Goal: Transaction & Acquisition: Book appointment/travel/reservation

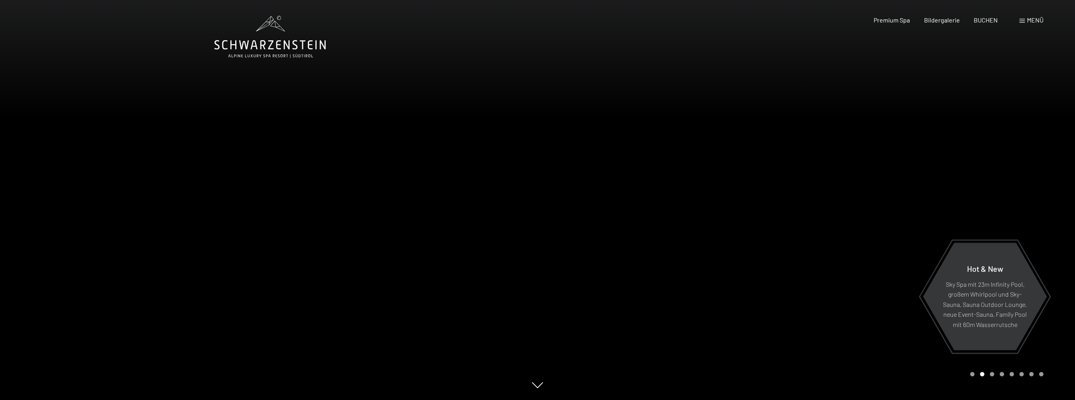
click at [1028, 22] on span "Menü" at bounding box center [1035, 19] width 17 height 7
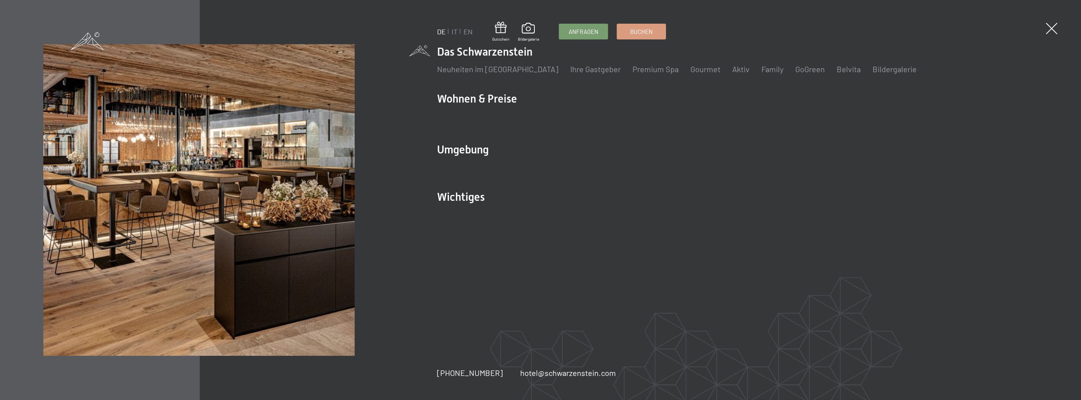
click at [762, 74] on li "Family" at bounding box center [773, 68] width 22 height 11
click at [762, 69] on link "Family" at bounding box center [773, 68] width 22 height 9
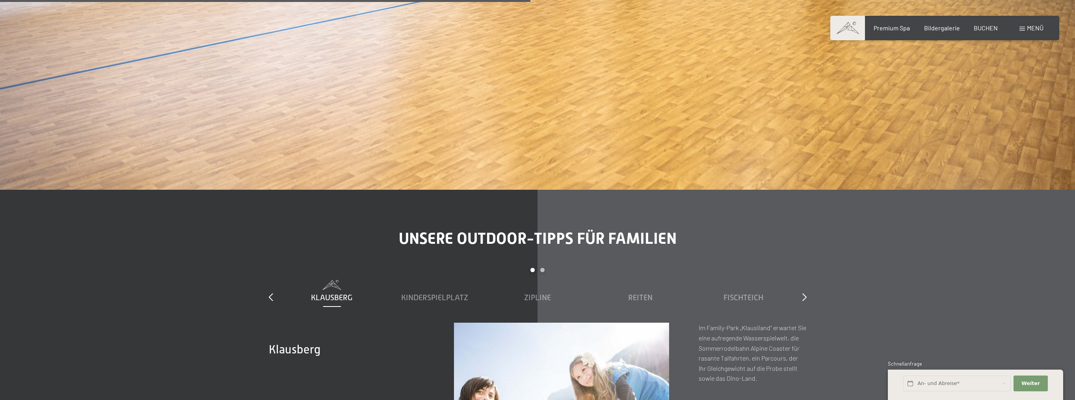
scroll to position [3626, 0]
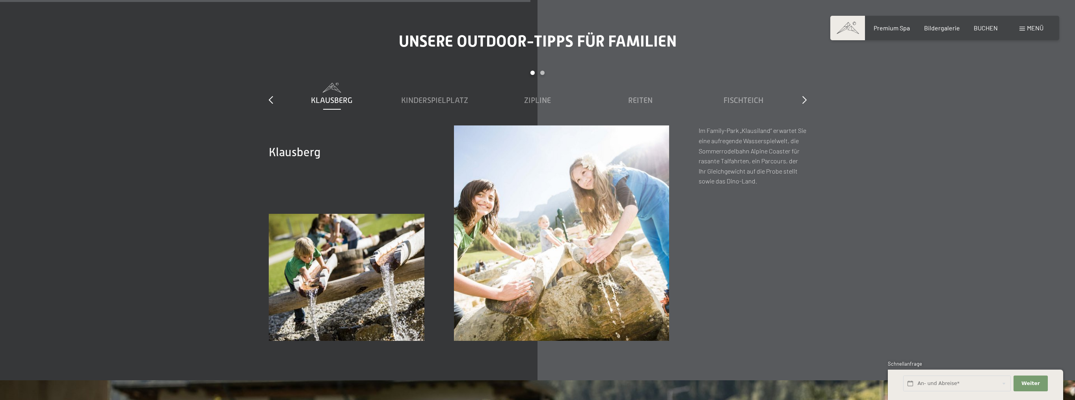
click at [1030, 28] on span "Menü" at bounding box center [1035, 27] width 17 height 7
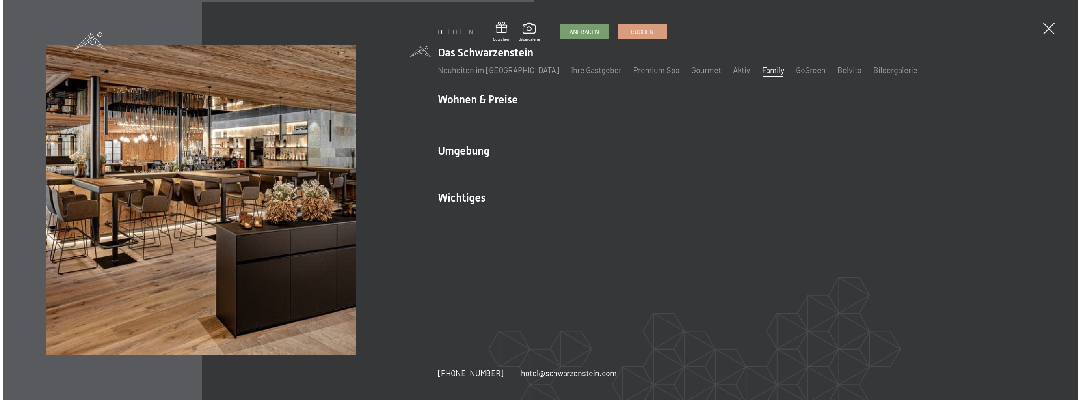
scroll to position [3639, 0]
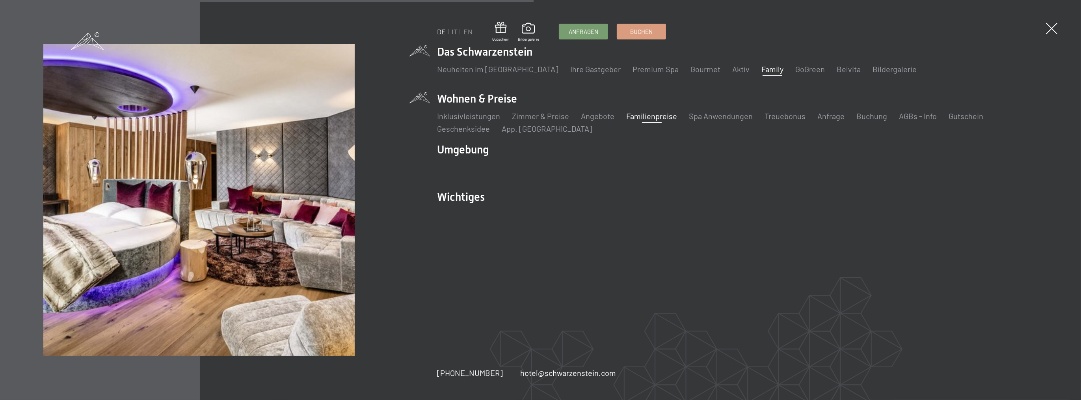
click at [644, 115] on link "Familienpreise" at bounding box center [651, 115] width 51 height 9
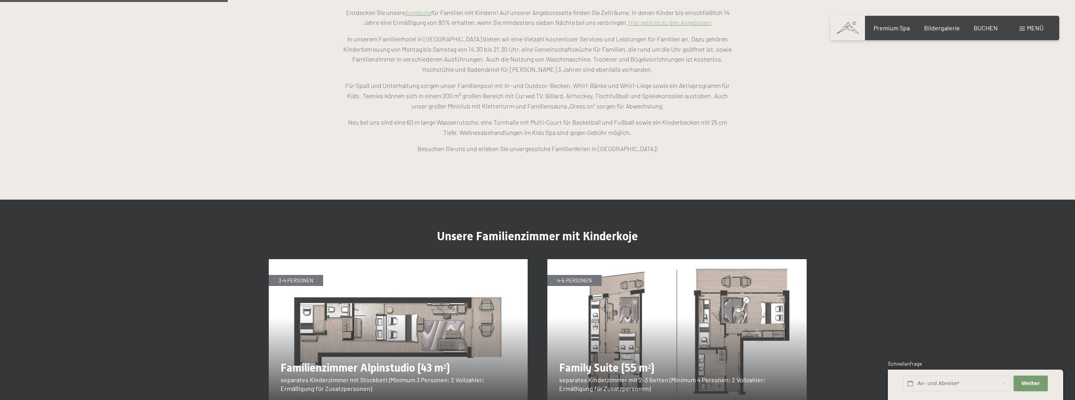
scroll to position [907, 0]
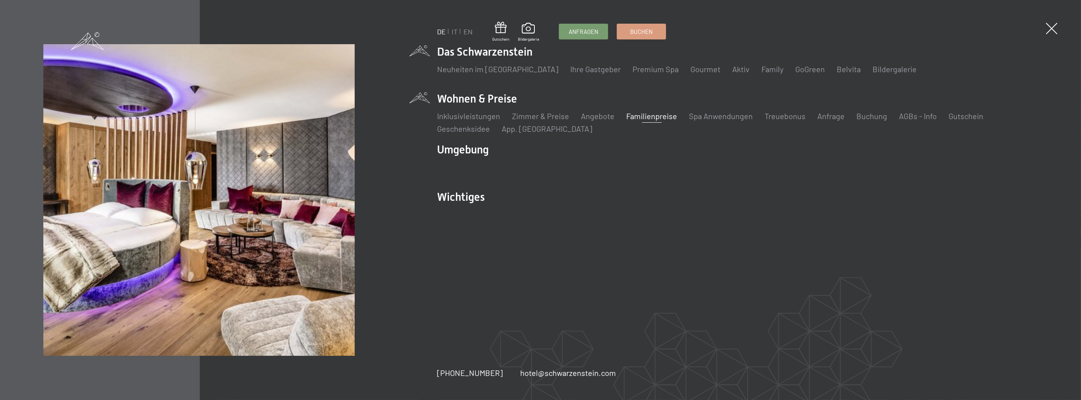
click at [659, 115] on link "Familienpreise" at bounding box center [651, 115] width 51 height 9
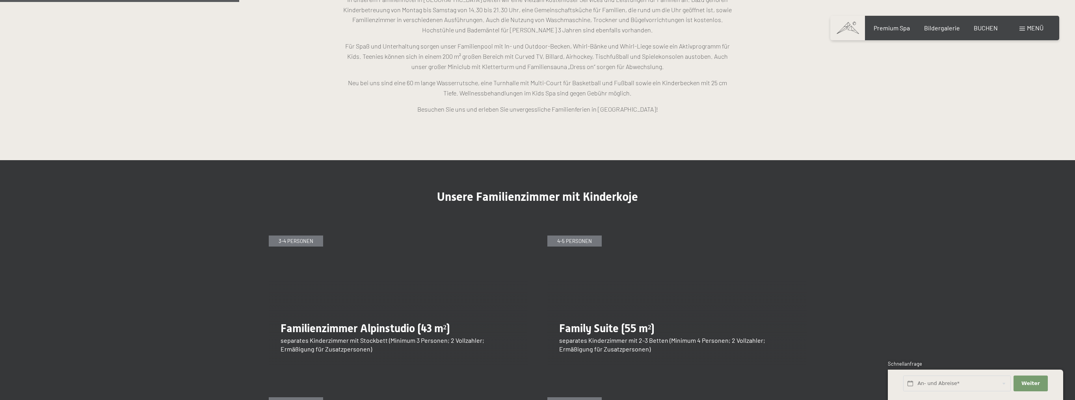
scroll to position [985, 0]
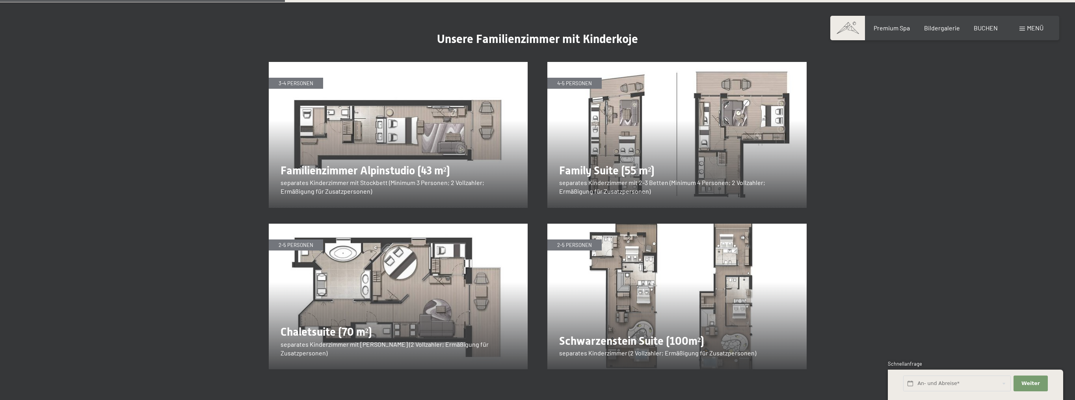
click at [385, 102] on img at bounding box center [398, 135] width 259 height 146
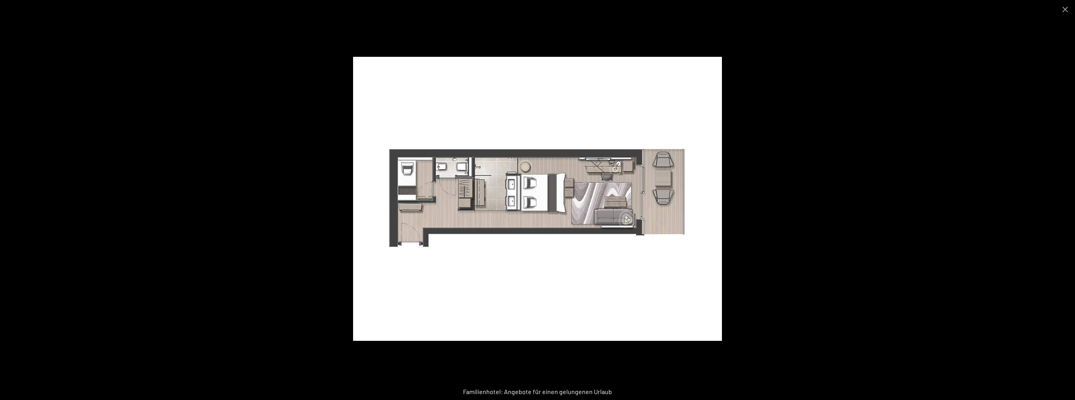
click at [661, 175] on img at bounding box center [537, 199] width 369 height 284
click at [1071, 13] on button "Close gallery" at bounding box center [1066, 9] width 20 height 19
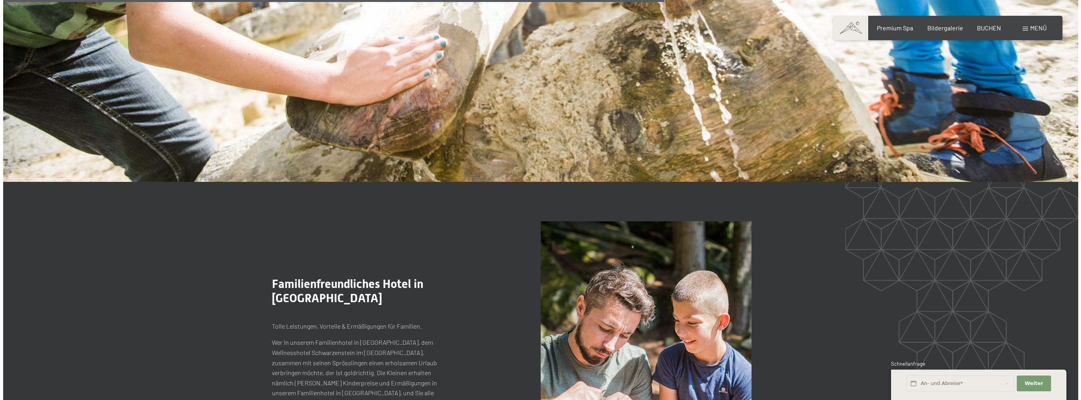
scroll to position [2128, 0]
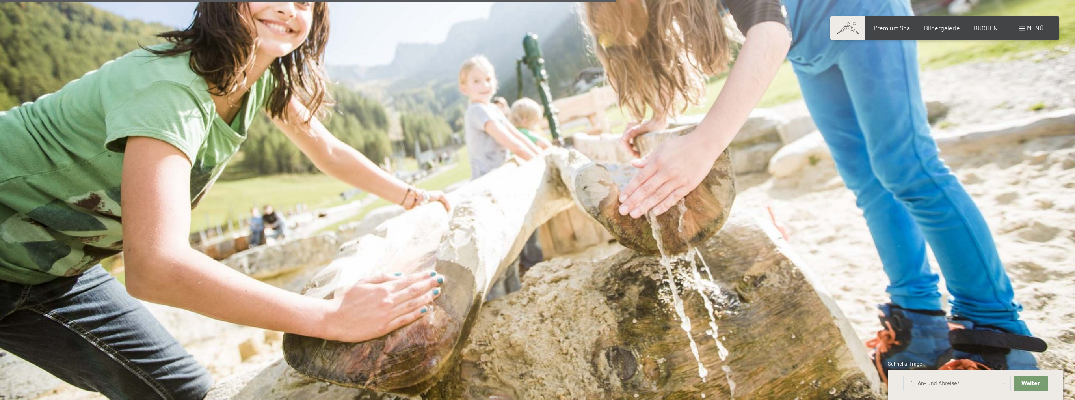
click at [1020, 30] on span at bounding box center [1023, 29] width 6 height 4
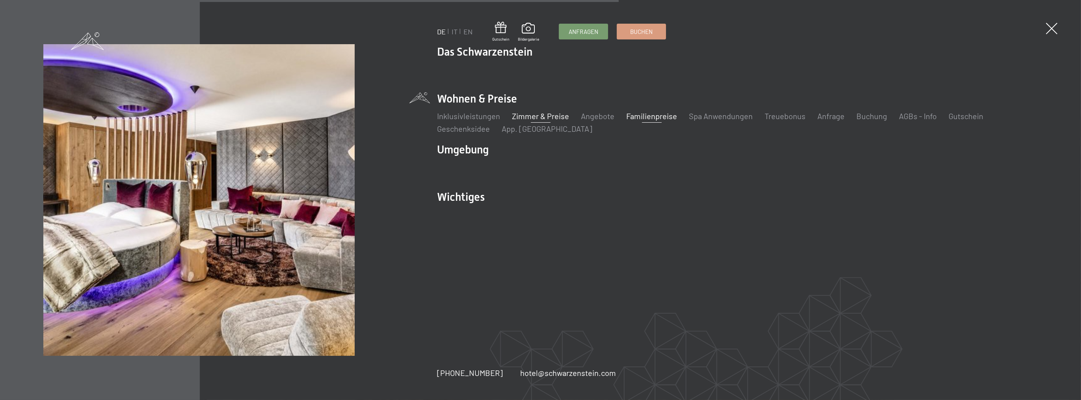
click at [550, 114] on link "Zimmer & Preise" at bounding box center [540, 115] width 57 height 9
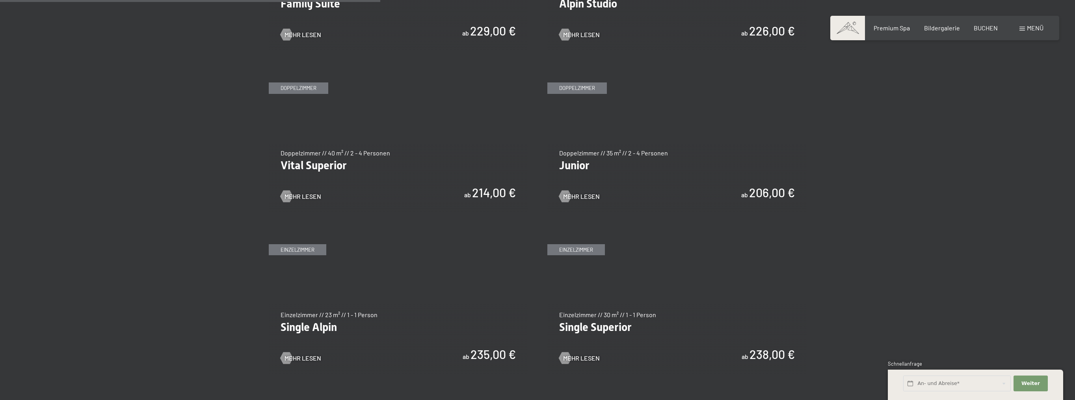
scroll to position [946, 0]
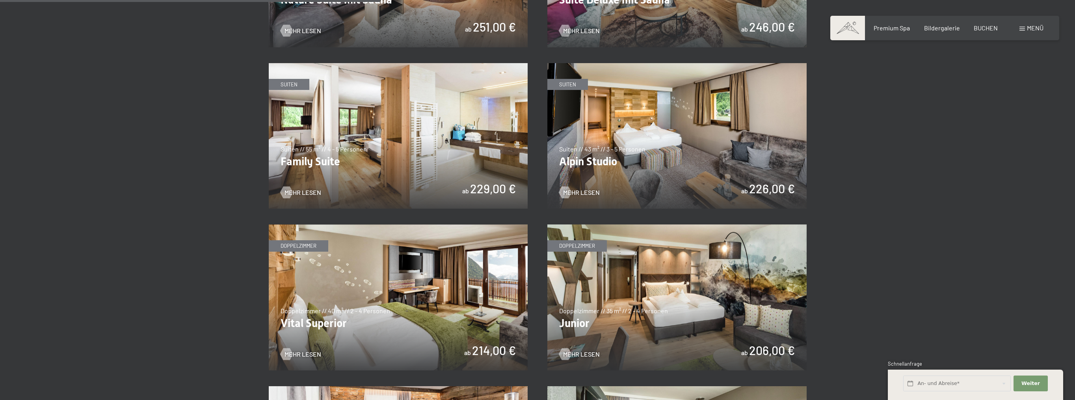
click at [311, 153] on img at bounding box center [398, 136] width 259 height 146
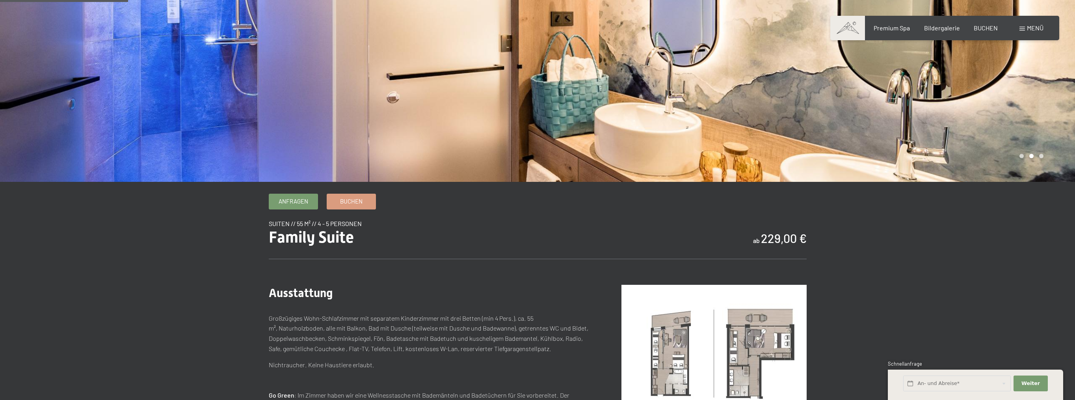
scroll to position [236, 0]
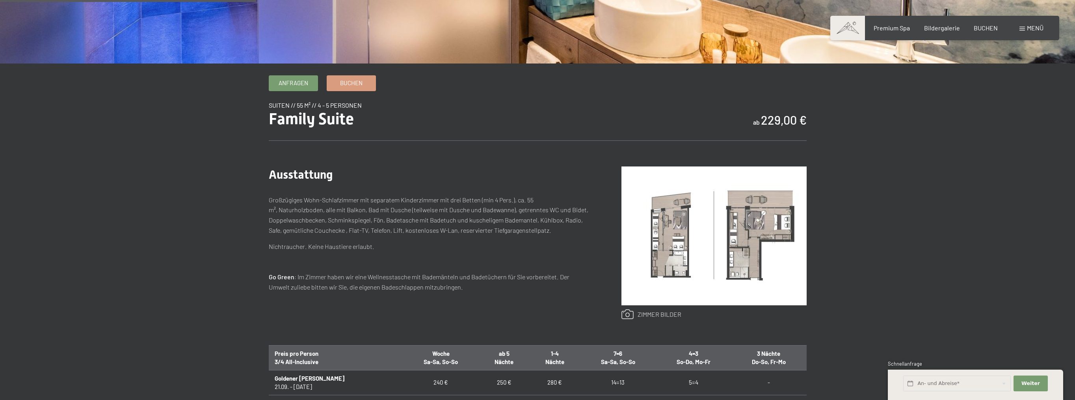
click at [666, 312] on link at bounding box center [652, 314] width 60 height 10
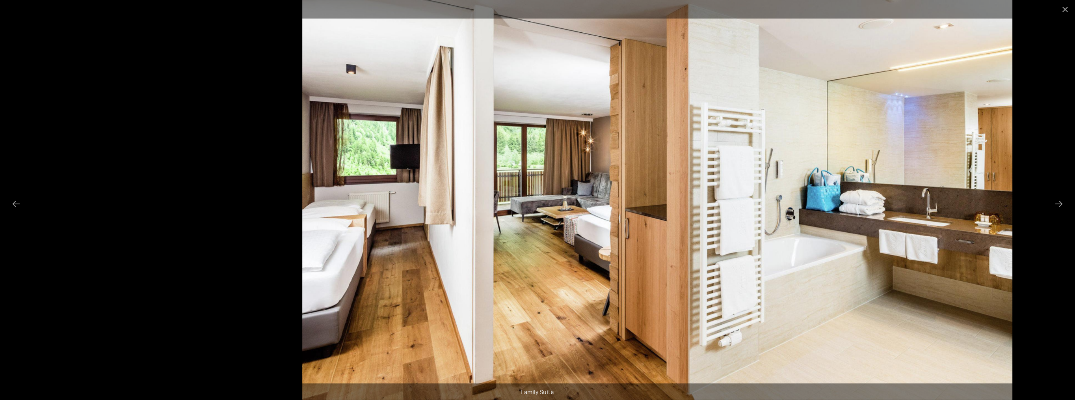
drag, startPoint x: 318, startPoint y: 274, endPoint x: 438, endPoint y: 246, distance: 122.9
click at [438, 246] on img at bounding box center [657, 200] width 711 height 400
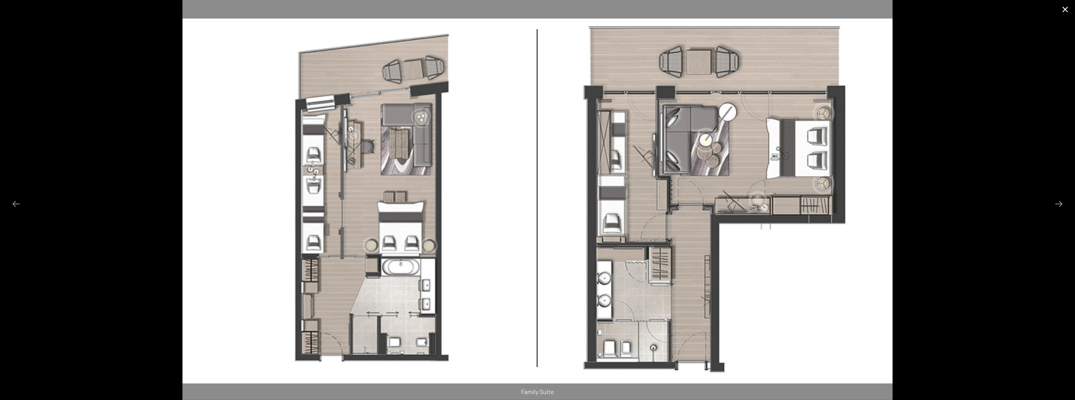
click at [1072, 11] on button "Close gallery" at bounding box center [1066, 9] width 20 height 19
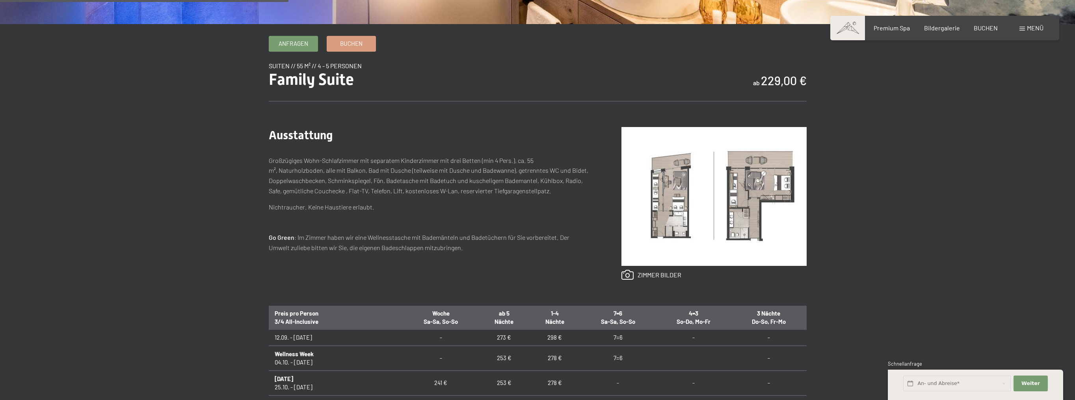
scroll to position [315, 0]
